Goal: Task Accomplishment & Management: Complete application form

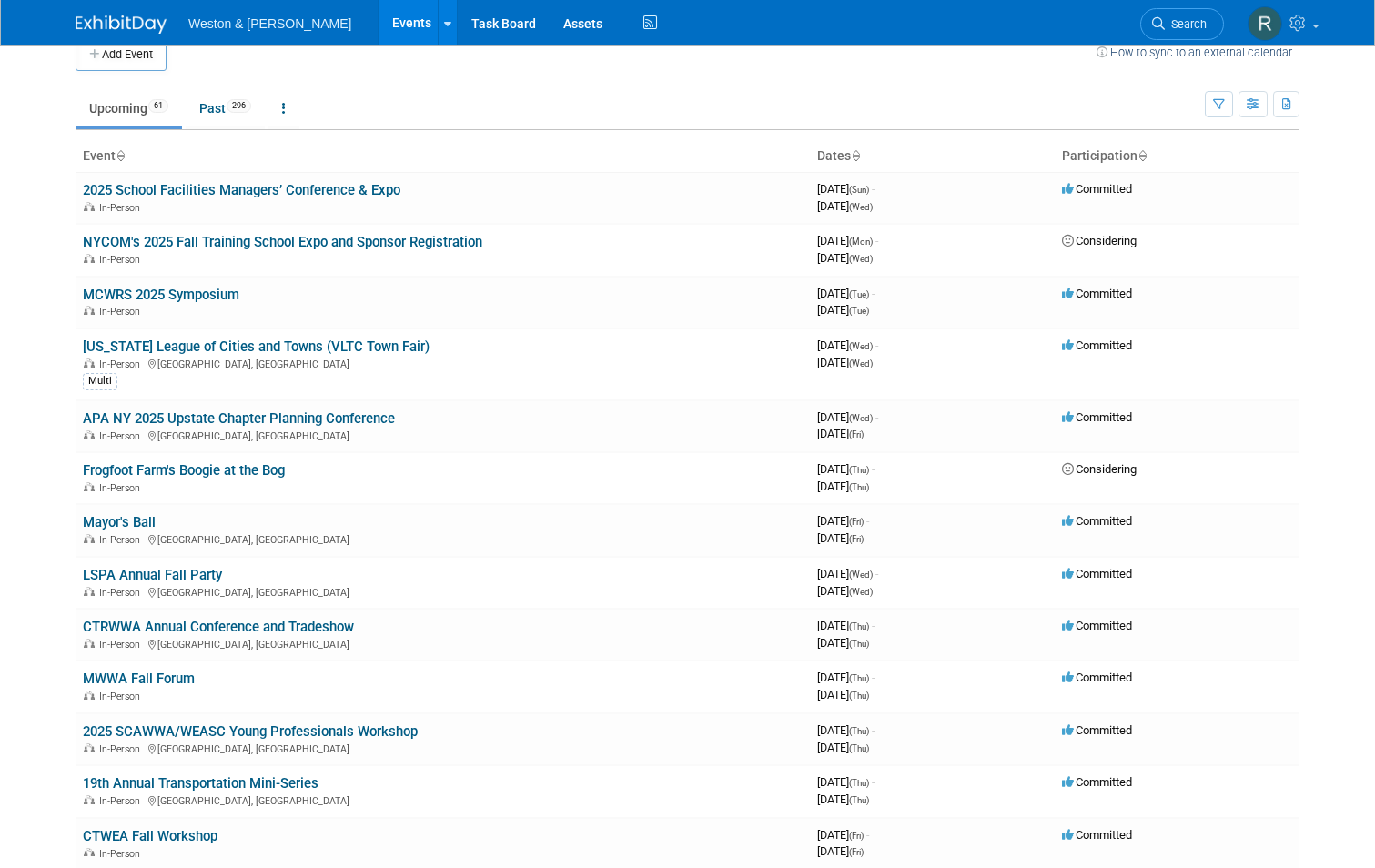
scroll to position [5, 0]
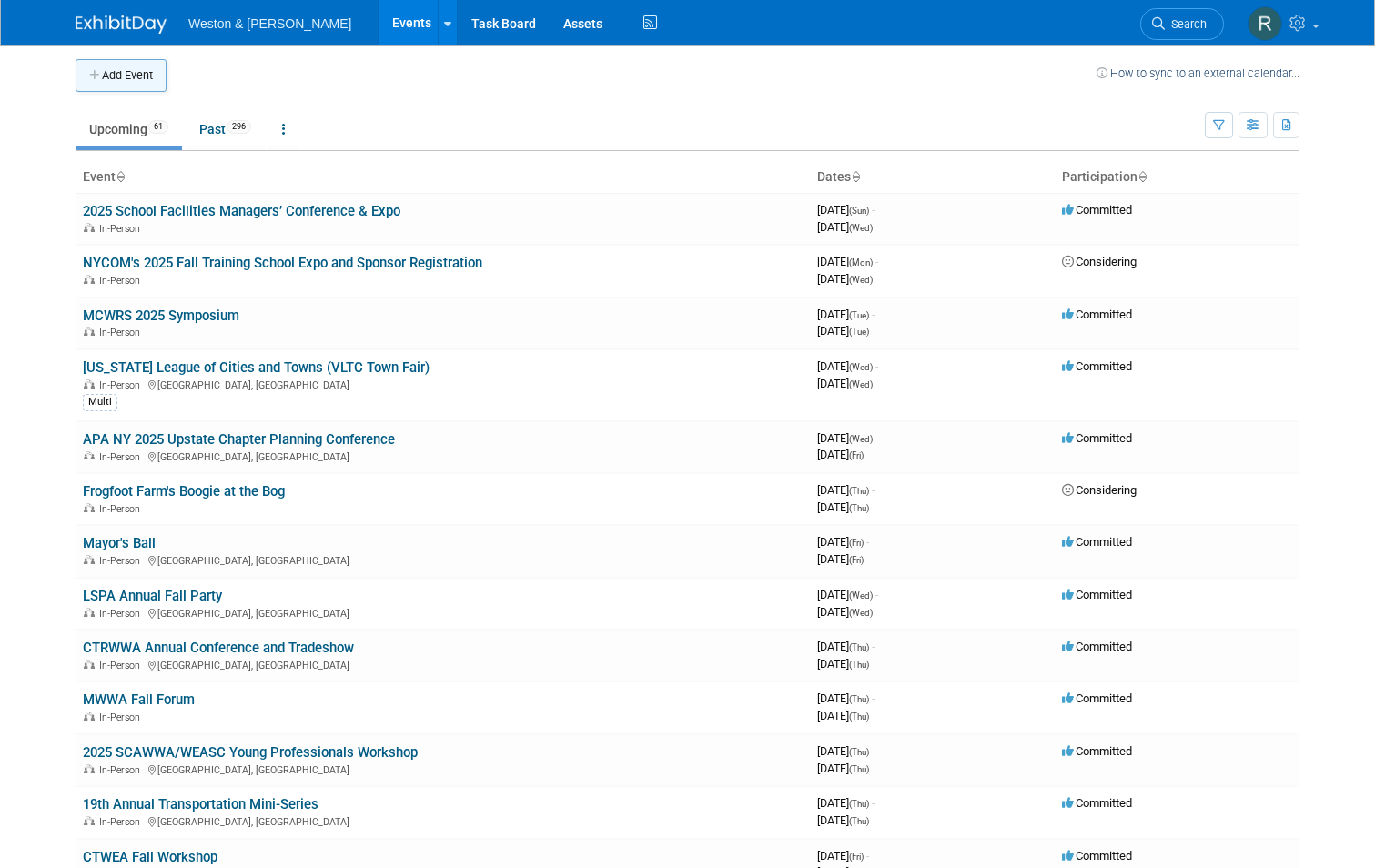
click at [118, 75] on button "Add Event" at bounding box center [121, 75] width 91 height 33
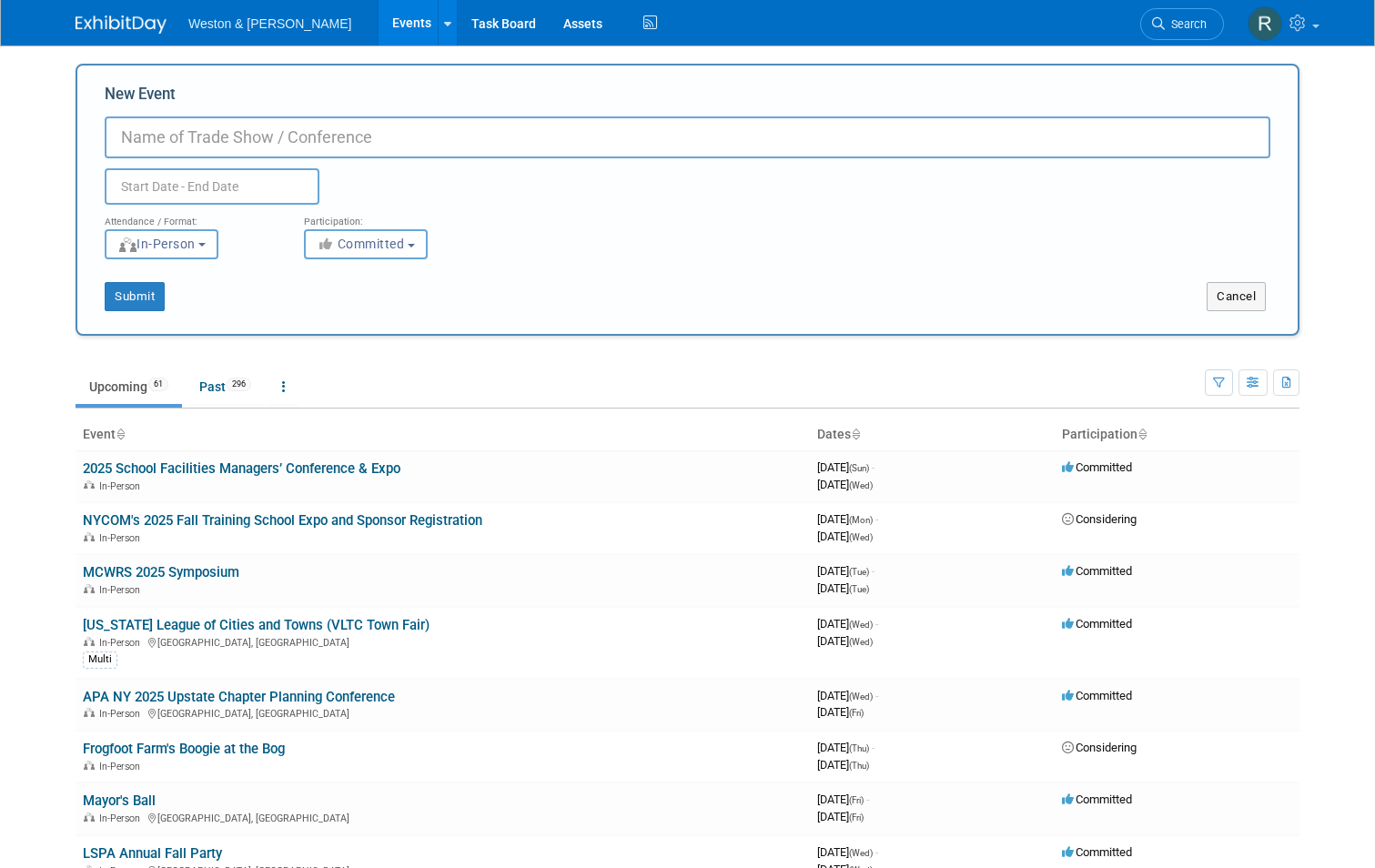
click at [174, 125] on input "New Event" at bounding box center [688, 136] width 1166 height 42
type input "WaterJam"
click at [167, 178] on input "text" at bounding box center [212, 187] width 215 height 37
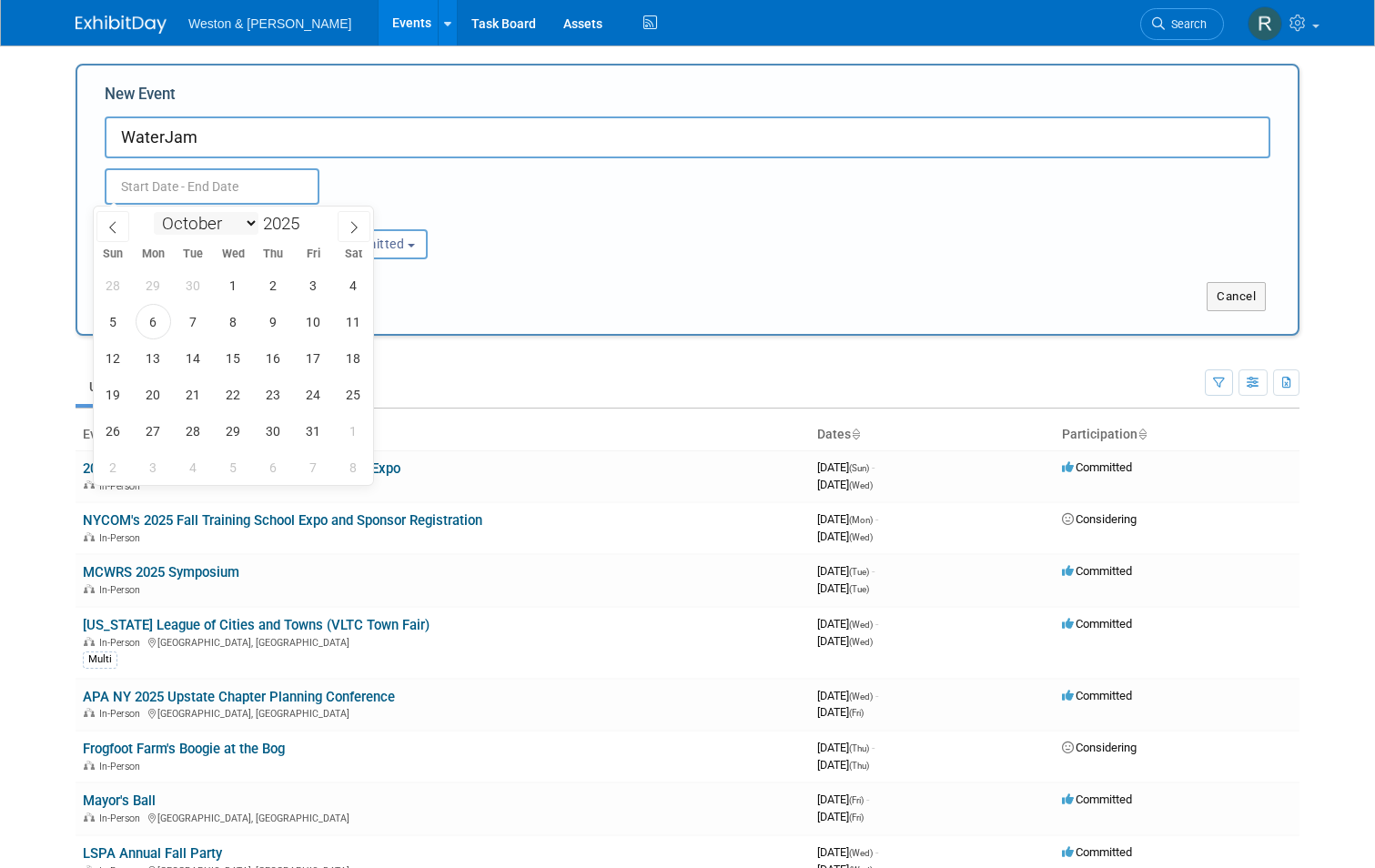
click at [254, 223] on select "January February March April May June July August September October November De…" at bounding box center [206, 223] width 104 height 23
select select "8"
click at [154, 212] on select "January February March April May June July August September October November De…" at bounding box center [206, 223] width 104 height 23
click at [308, 230] on span at bounding box center [307, 229] width 13 height 11
click at [309, 214] on span at bounding box center [307, 217] width 13 height 11
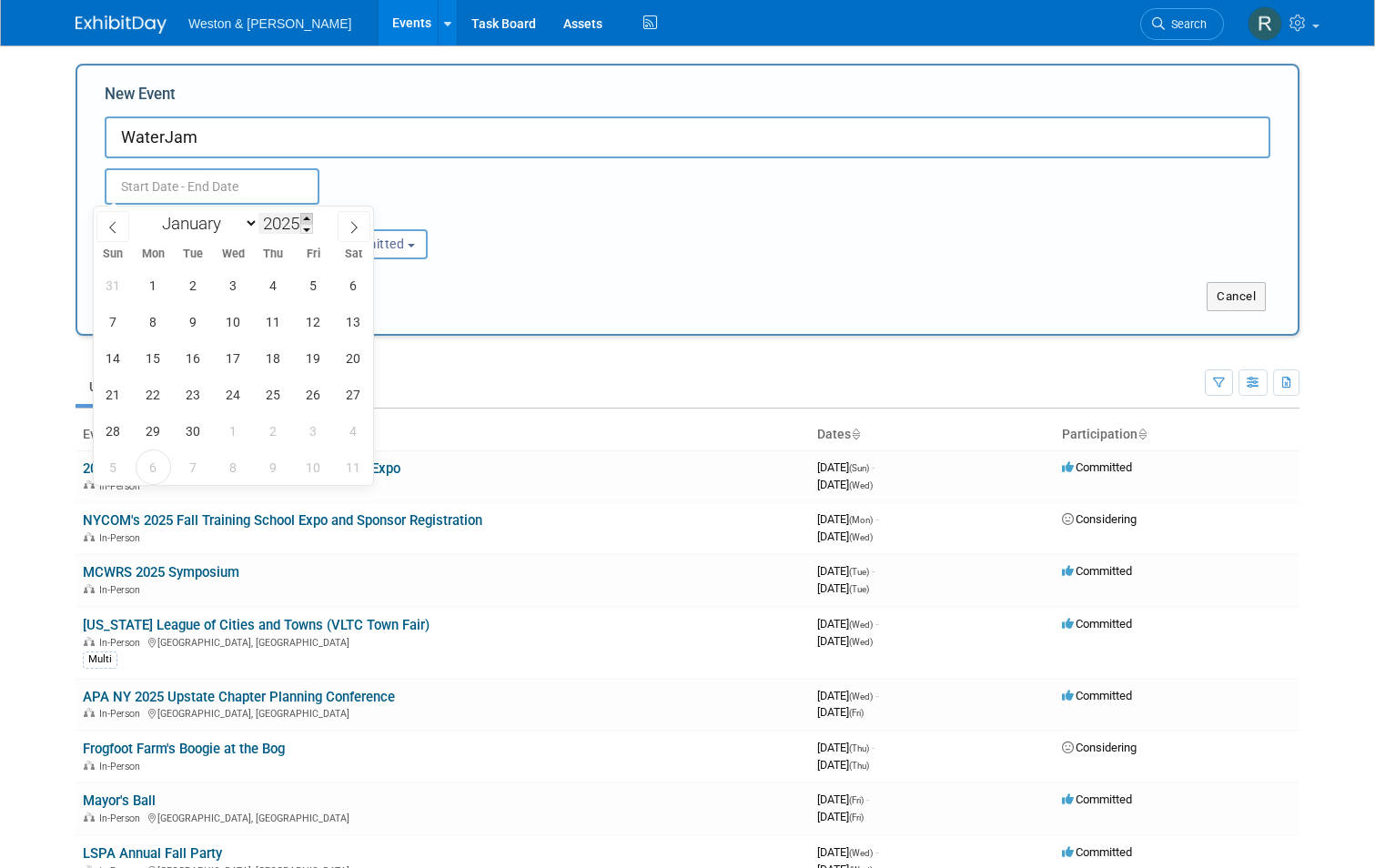
click at [309, 214] on span at bounding box center [307, 217] width 13 height 11
type input "2026"
click at [156, 363] on span "14" at bounding box center [153, 358] width 36 height 36
click at [264, 352] on span "17" at bounding box center [273, 358] width 36 height 36
type input "[DATE] to [DATE]"
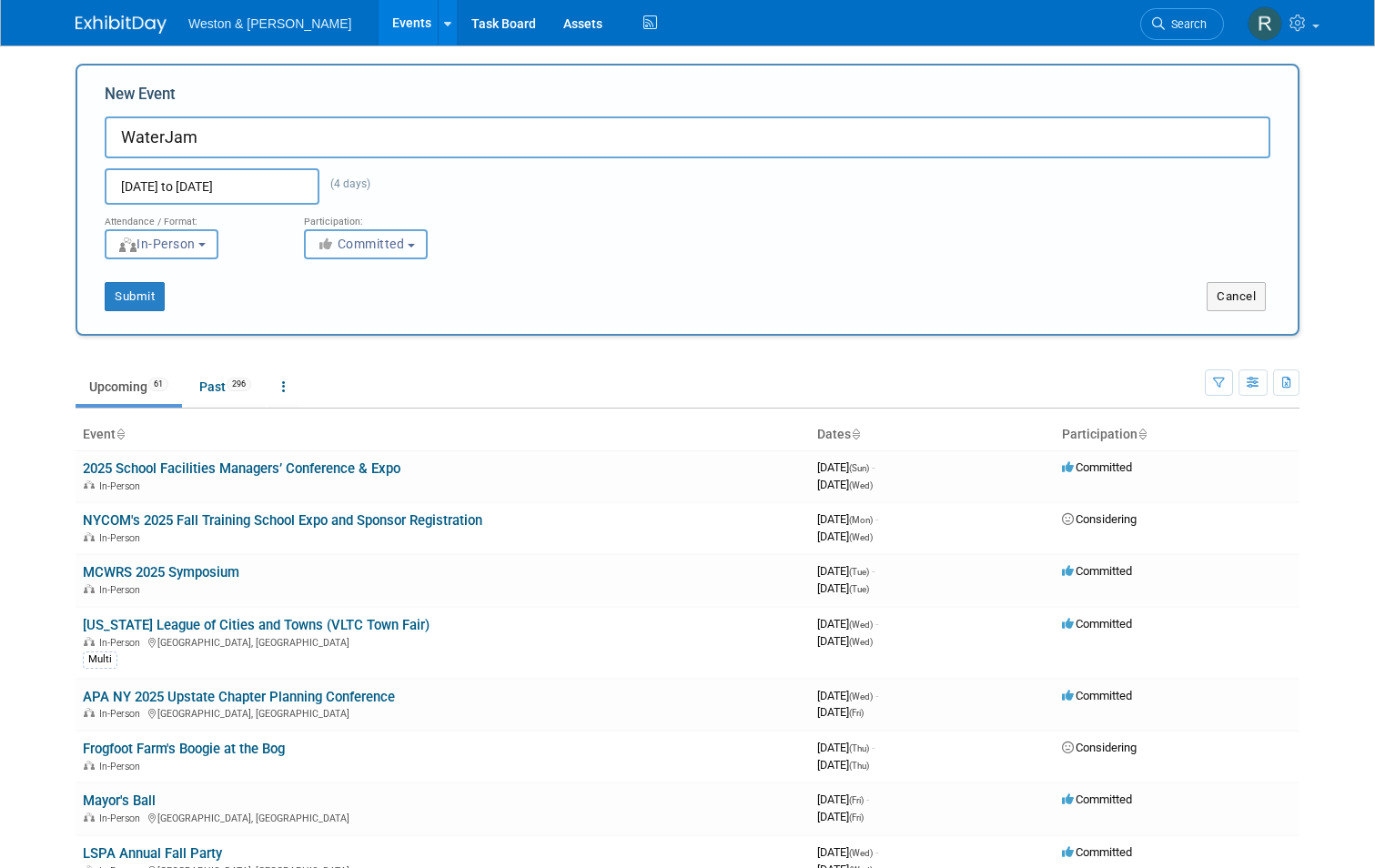
click at [410, 244] on b "button" at bounding box center [412, 246] width 8 height 4
click at [690, 251] on div "Attendance / Format: <img src="[URL][DOMAIN_NAME]" style="width: 19px; margin-t…" at bounding box center [688, 232] width 1193 height 54
click at [217, 138] on input "WaterJam" at bounding box center [688, 136] width 1166 height 42
type input "WaterJam 2026"
click at [118, 295] on button "Submit" at bounding box center [134, 297] width 60 height 29
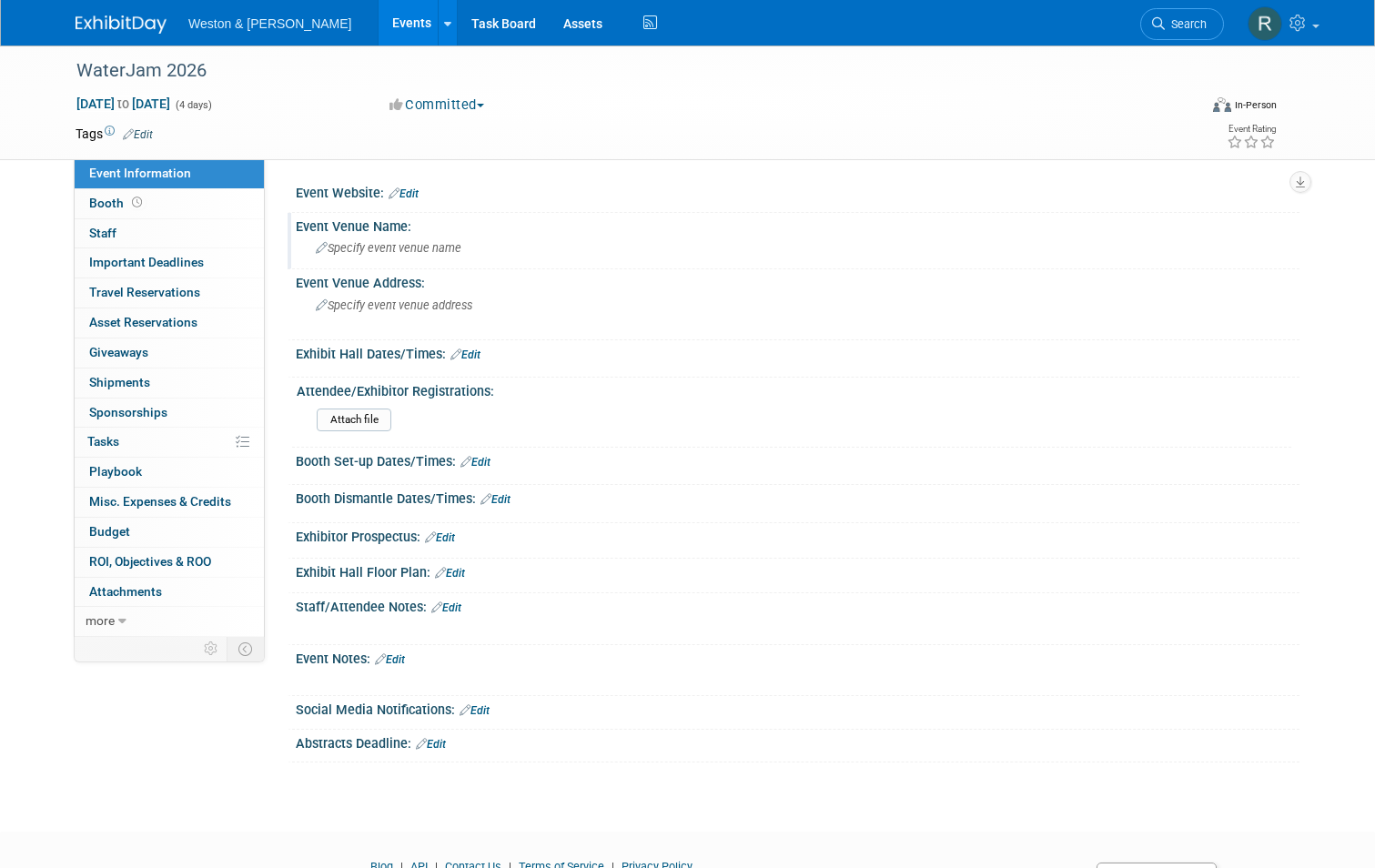
click at [373, 245] on span "Specify event venue name" at bounding box center [389, 247] width 146 height 14
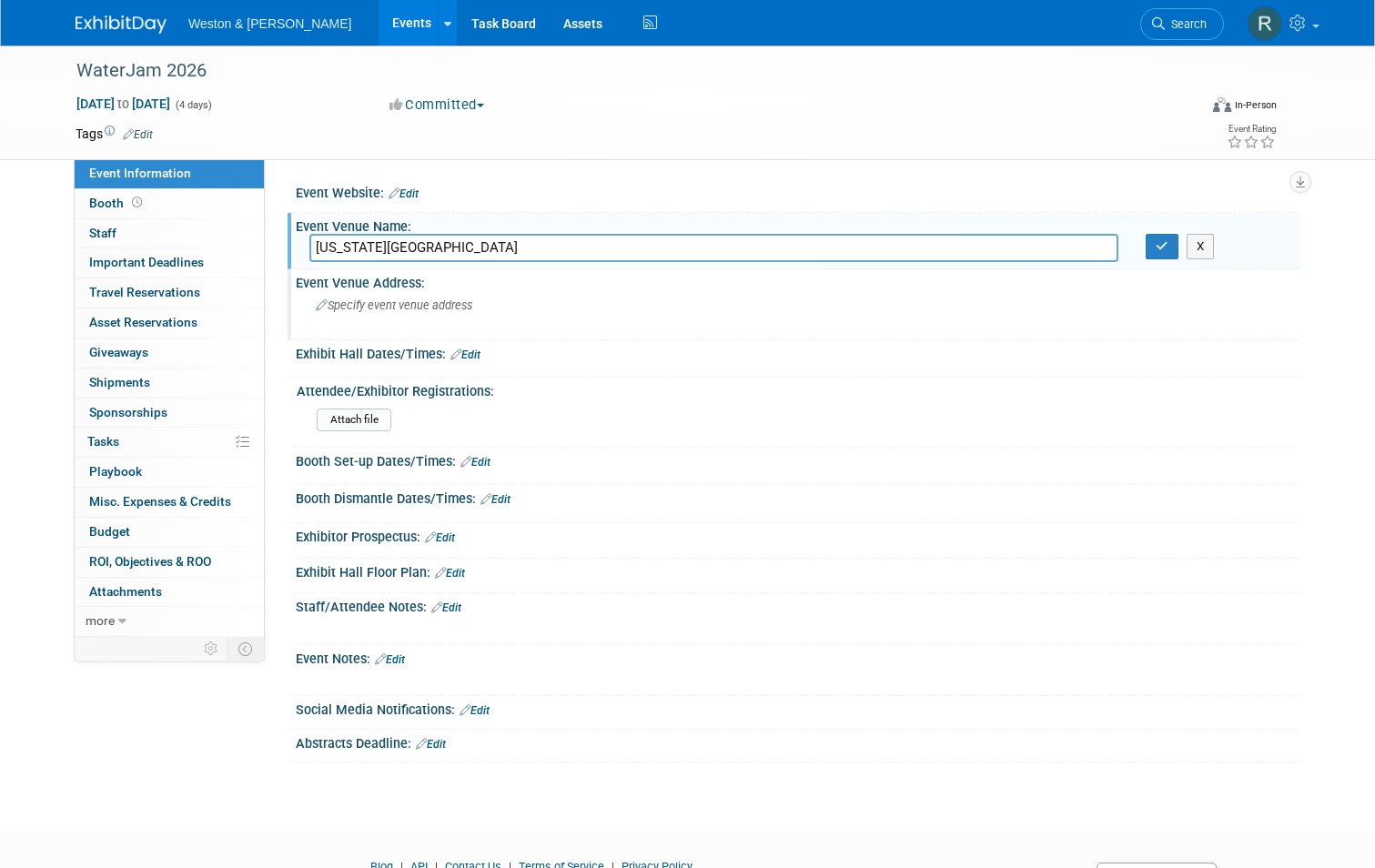
type input "[US_STATE][GEOGRAPHIC_DATA]"
click at [399, 302] on span "Specify event venue address" at bounding box center [395, 305] width 157 height 14
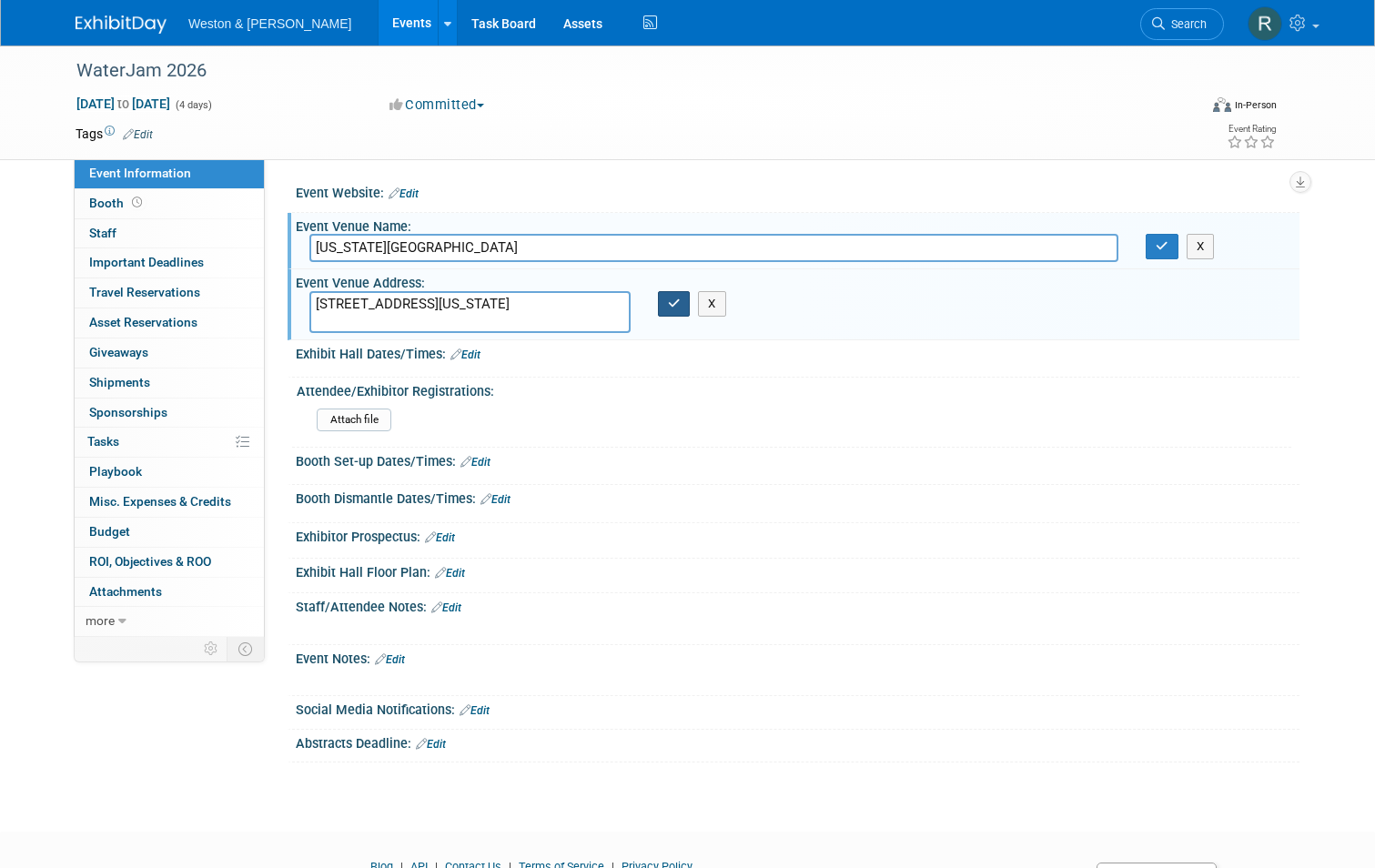
type textarea "[STREET_ADDRESS][US_STATE]"
click at [669, 306] on icon "button" at bounding box center [674, 304] width 13 height 12
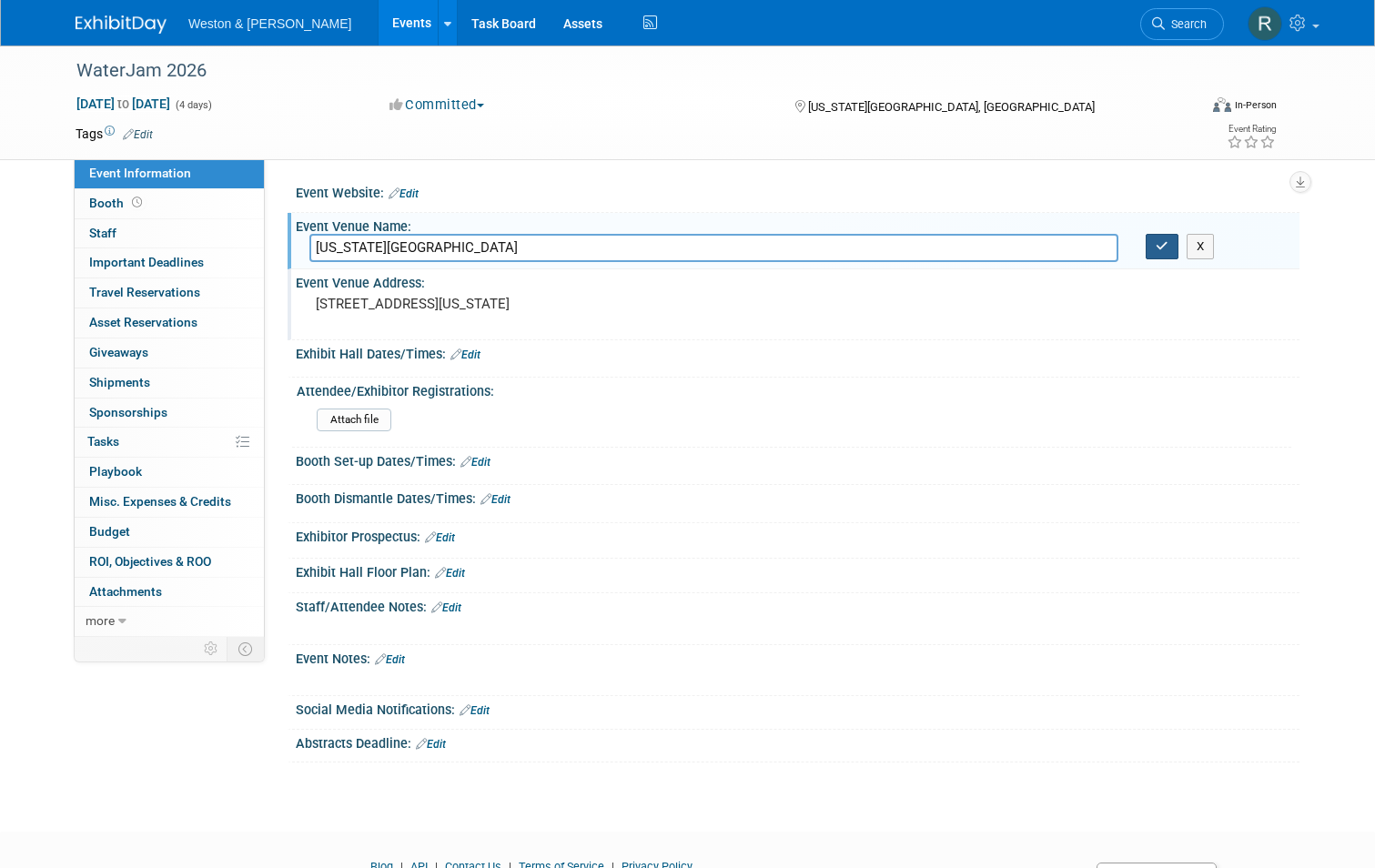
click at [1168, 244] on icon "button" at bounding box center [1161, 246] width 13 height 12
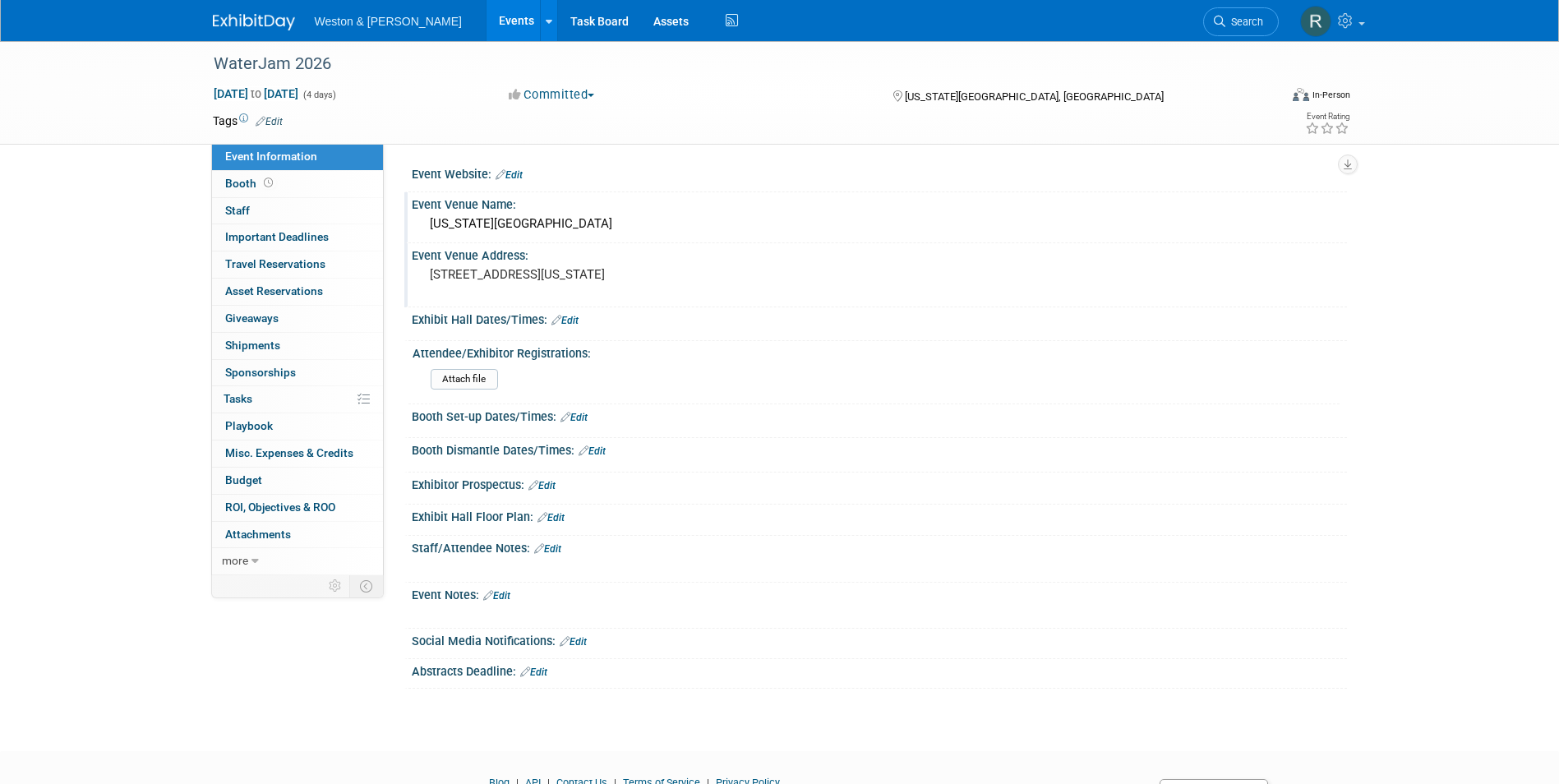
click at [867, 349] on div "Attendee/Exhibitor Registrations:" at bounding box center [876, 352] width 928 height 21
